Goal: Register for event/course

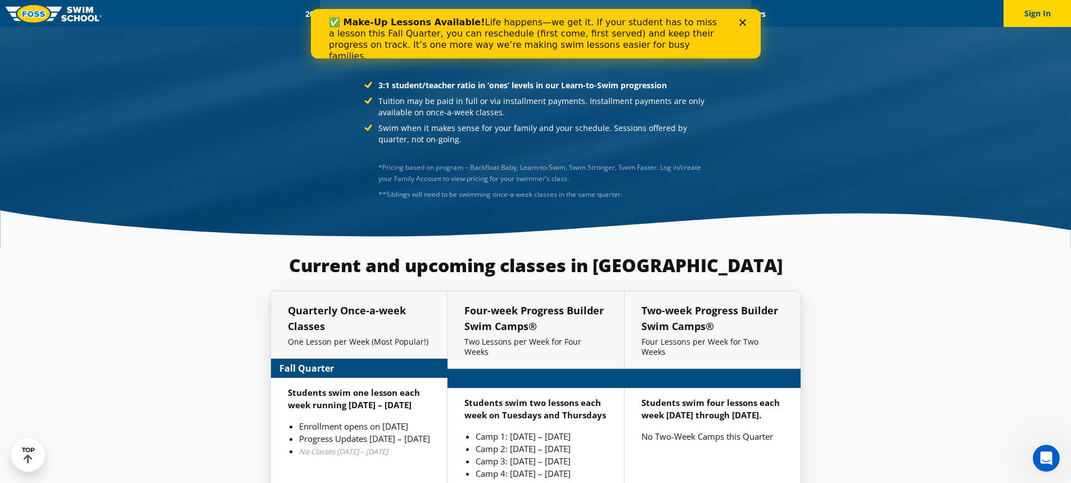
scroll to position [2290, 0]
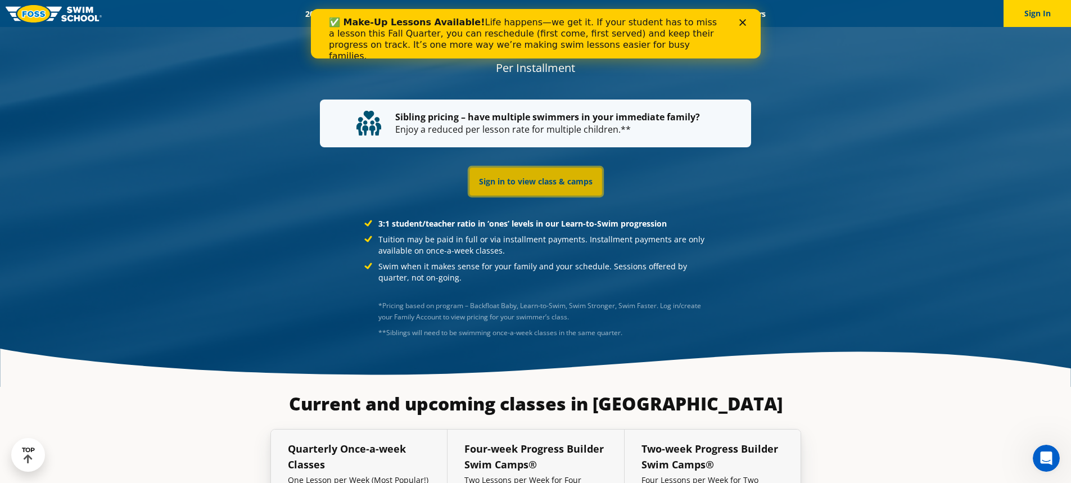
click at [512, 168] on link "Sign in to view class & camps" at bounding box center [536, 182] width 133 height 28
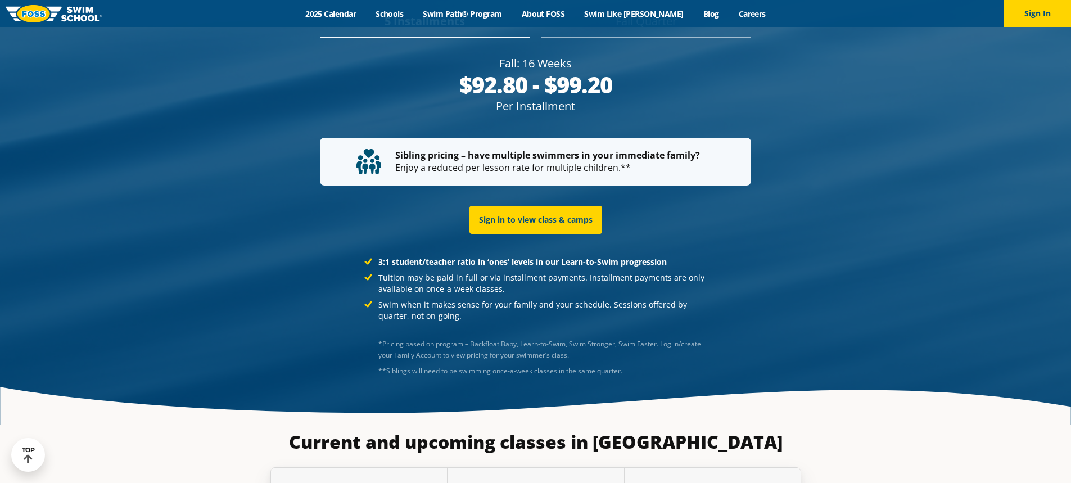
scroll to position [2290, 0]
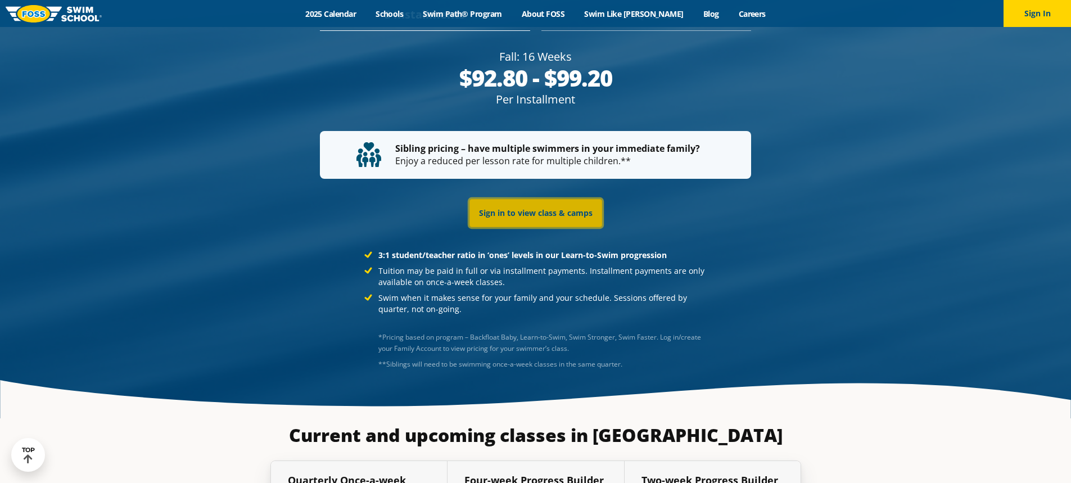
click at [543, 199] on link "Sign in to view class & camps" at bounding box center [536, 213] width 133 height 28
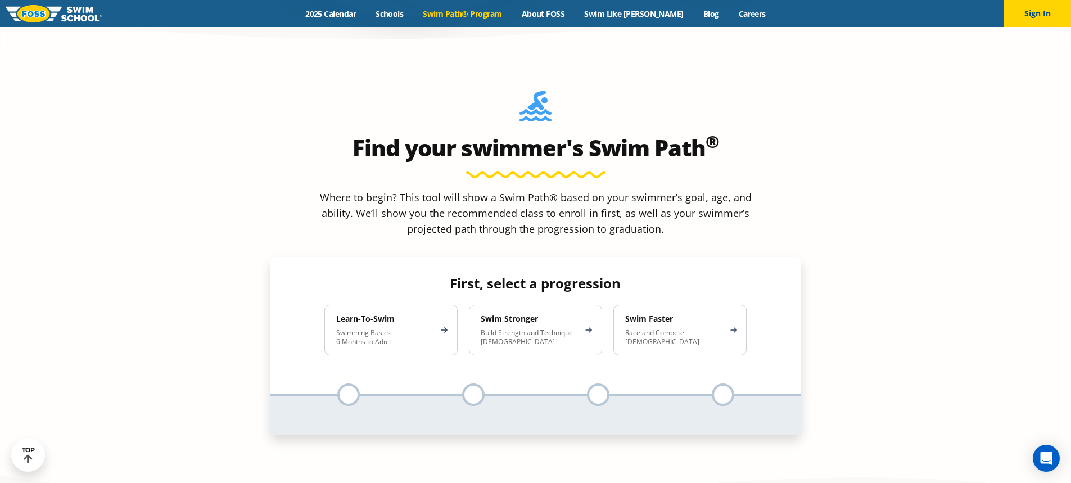
scroll to position [1012, 0]
